Goal: Task Accomplishment & Management: Use online tool/utility

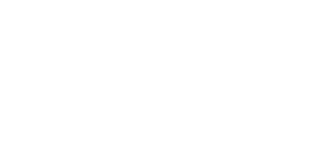
click at [70, 6] on div at bounding box center [160, 81] width 320 height 162
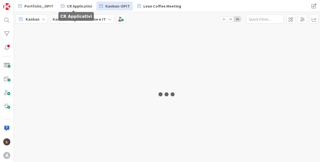
click at [70, 6] on span "CR Applicativi" at bounding box center [79, 6] width 25 height 6
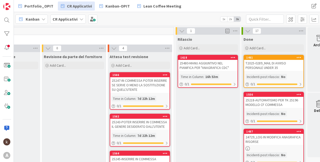
scroll to position [0, 665]
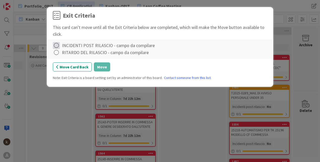
click at [57, 46] on icon at bounding box center [56, 45] width 7 height 7
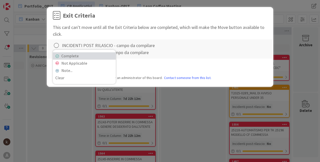
click at [62, 57] on link "Complete" at bounding box center [84, 55] width 63 height 7
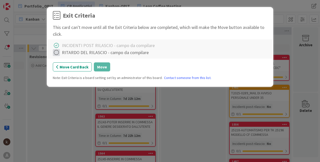
click at [57, 54] on icon at bounding box center [56, 52] width 7 height 7
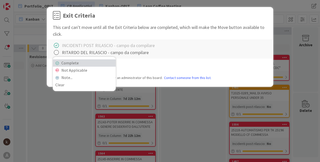
click at [83, 66] on link "Complete" at bounding box center [84, 62] width 63 height 7
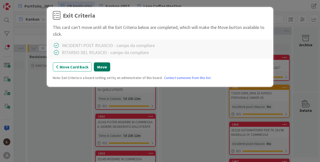
click at [101, 66] on button "Move" at bounding box center [102, 66] width 16 height 9
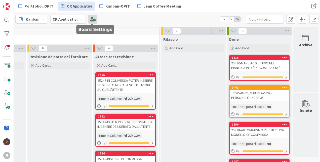
click at [89, 21] on span at bounding box center [92, 19] width 9 height 9
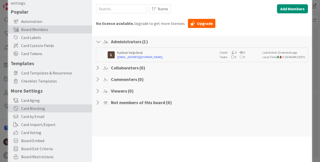
scroll to position [40, 0]
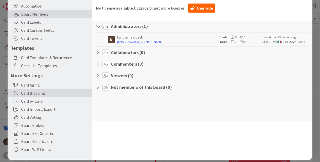
click at [49, 131] on span "Board Exit Criteria" at bounding box center [55, 133] width 68 height 6
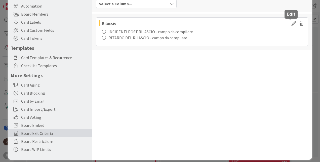
click at [290, 25] on icon at bounding box center [294, 23] width 8 height 6
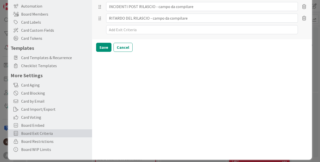
type textarea "x"
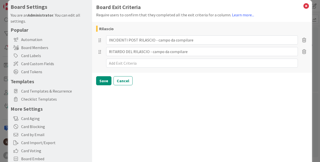
scroll to position [0, 0]
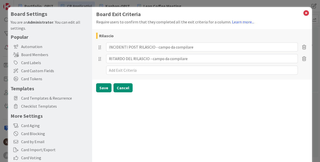
click at [123, 86] on button "Cancel" at bounding box center [122, 87] width 19 height 9
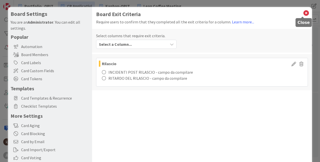
click at [303, 15] on icon at bounding box center [306, 13] width 7 height 7
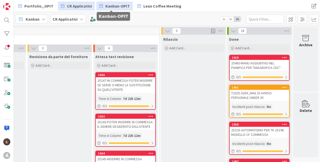
click at [121, 8] on span "Kanban-OPIT" at bounding box center [117, 6] width 24 height 6
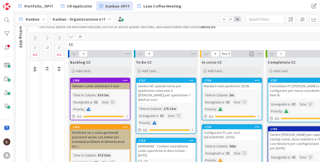
scroll to position [42, 0]
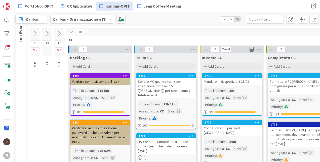
click at [61, 32] on icon at bounding box center [59, 34] width 6 height 6
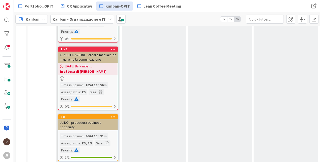
scroll to position [274, 0]
click at [94, 51] on div "CLASSIFICAZIONE - creare manuale da inviare nella comunicazione" at bounding box center [87, 56] width 59 height 11
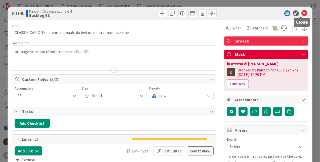
click at [301, 14] on icon at bounding box center [304, 13] width 6 height 6
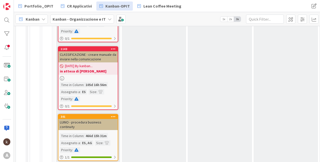
click at [114, 47] on icon at bounding box center [113, 49] width 5 height 4
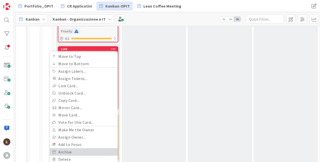
click at [91, 148] on link "Archive" at bounding box center [84, 151] width 68 height 7
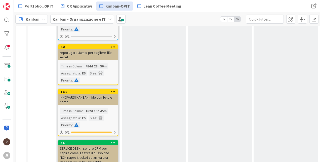
scroll to position [374, 0]
click at [113, 45] on icon at bounding box center [113, 47] width 5 height 4
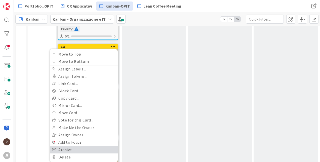
click at [85, 146] on link "Archive" at bounding box center [84, 149] width 68 height 7
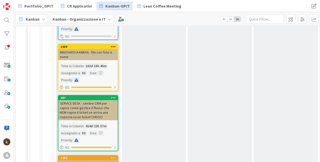
click at [112, 45] on icon at bounding box center [113, 47] width 5 height 4
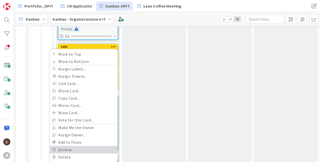
click at [81, 146] on link "Archive" at bounding box center [84, 149] width 68 height 7
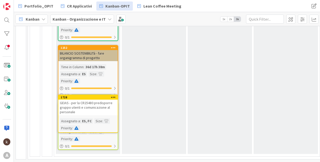
scroll to position [426, 0]
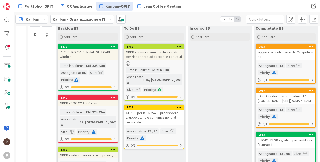
scroll to position [71, 0]
